Goal: Transaction & Acquisition: Purchase product/service

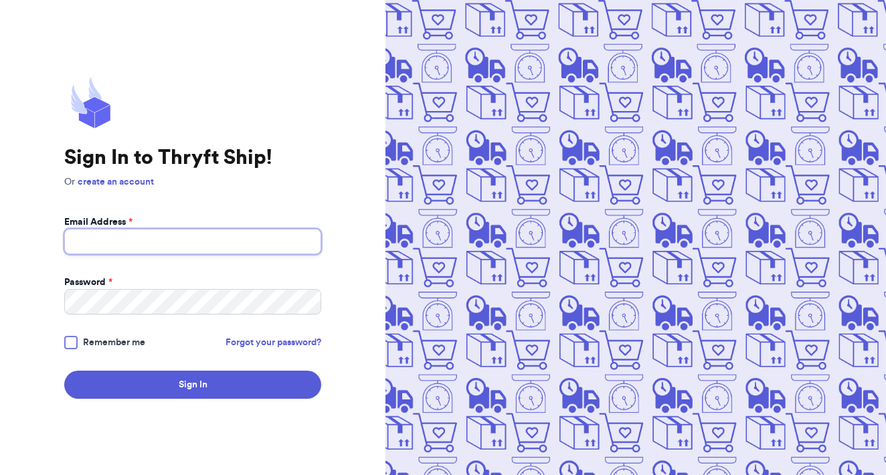
type input "[EMAIL_ADDRESS][DOMAIN_NAME]"
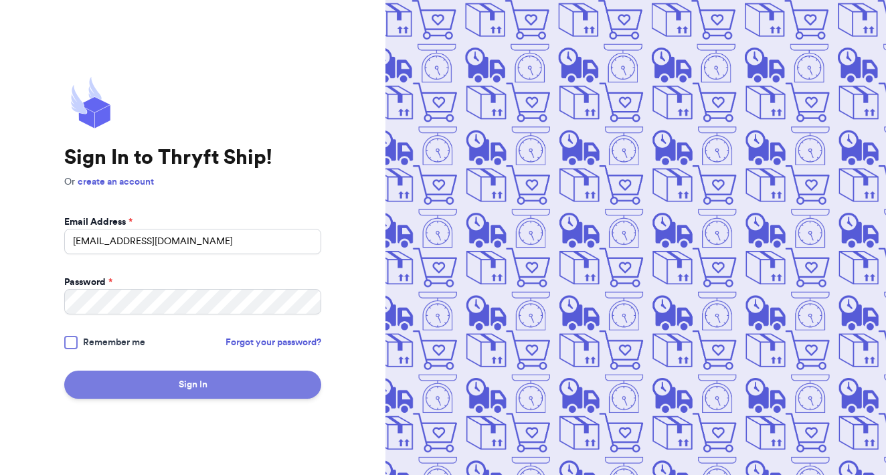
click at [216, 387] on button "Sign In" at bounding box center [192, 385] width 257 height 28
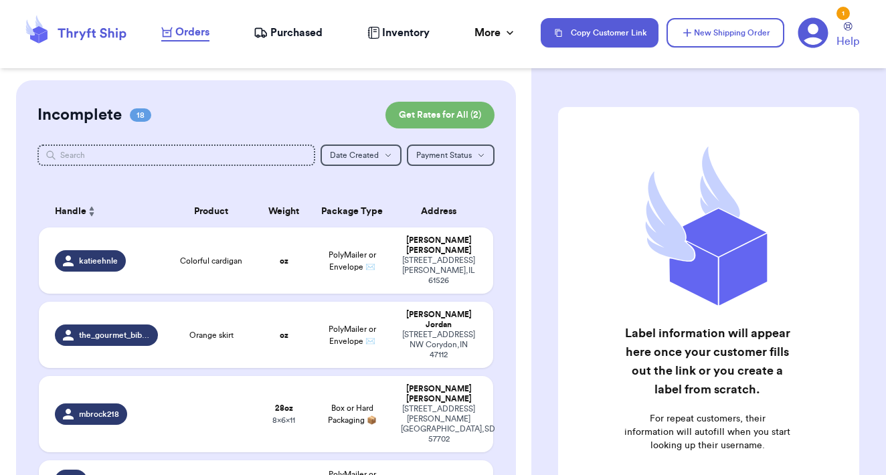
checkbox input "false"
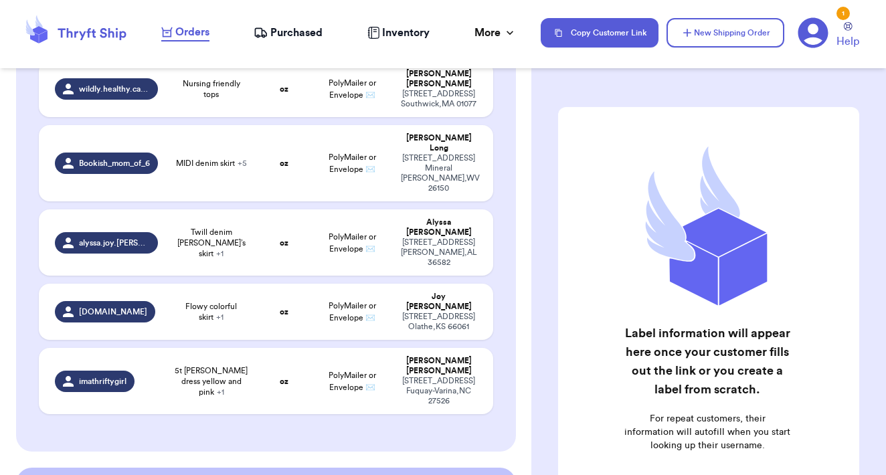
scroll to position [1125, 0]
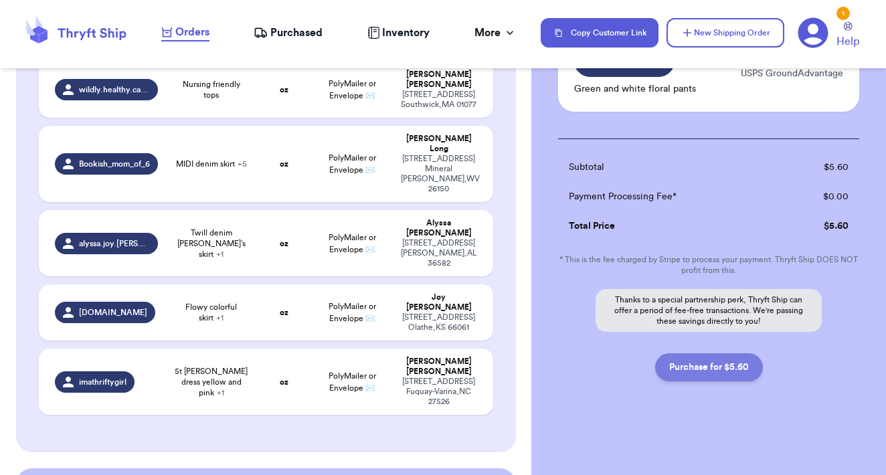
scroll to position [136, 0]
click at [687, 373] on button "Purchase for $5.60" at bounding box center [709, 367] width 108 height 28
checkbox input "false"
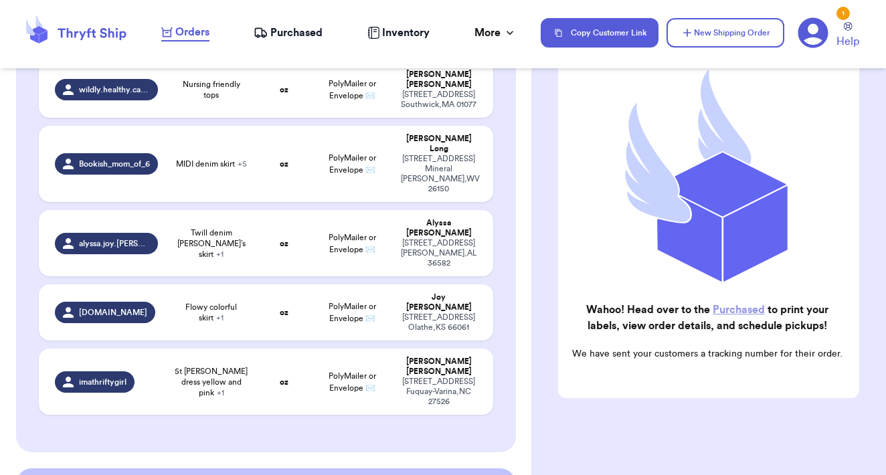
scroll to position [1077, 0]
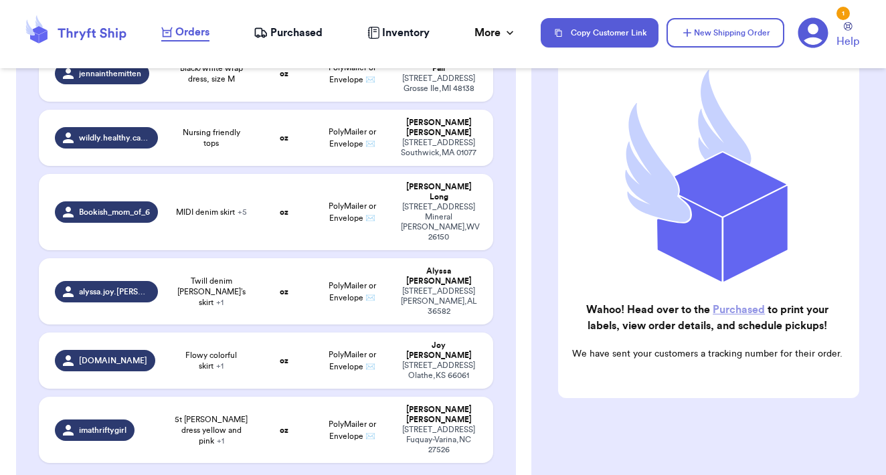
click at [735, 309] on link "Purchased" at bounding box center [739, 309] width 52 height 11
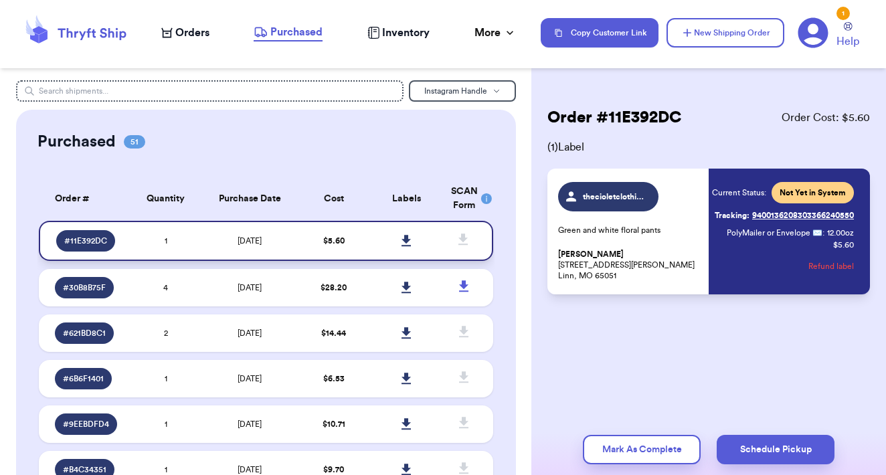
click at [407, 246] on icon at bounding box center [405, 240] width 9 height 11
